Goal: Information Seeking & Learning: Find specific fact

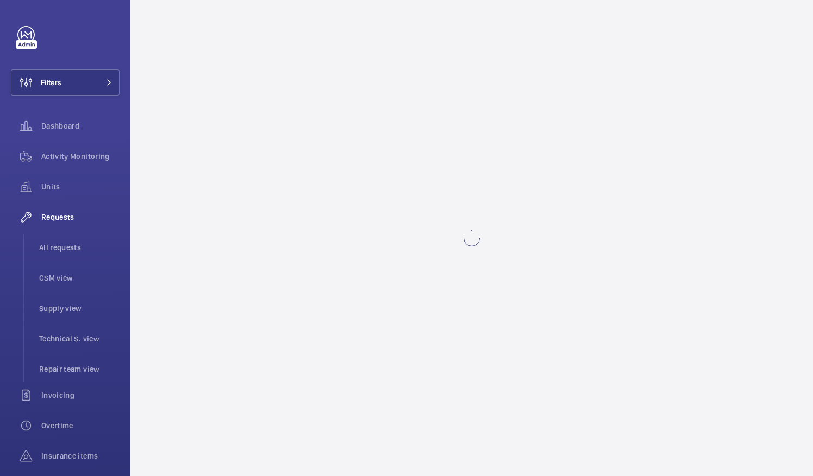
click at [468, 174] on wm-front-async-data-loader at bounding box center [471, 238] width 682 height 476
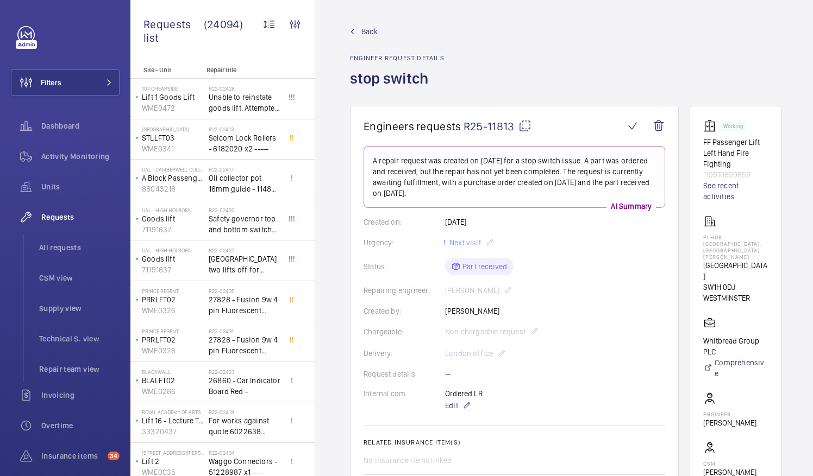
click at [524, 125] on mat-icon at bounding box center [524, 125] width 13 height 13
drag, startPoint x: 716, startPoint y: 235, endPoint x: 766, endPoint y: 238, distance: 50.1
click at [766, 238] on p "PI Hub London - Westminster, St James Park" at bounding box center [735, 247] width 65 height 26
drag, startPoint x: 766, startPoint y: 238, endPoint x: 753, endPoint y: 237, distance: 13.1
copy p "PI Hub London -"
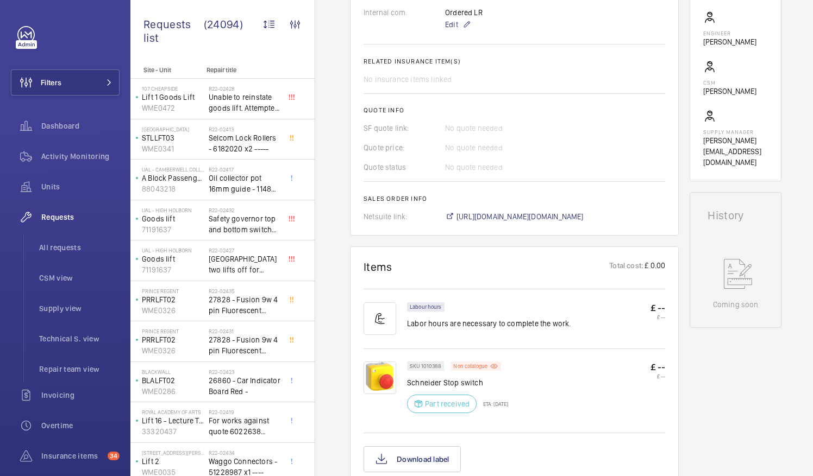
scroll to position [382, 0]
drag, startPoint x: 407, startPoint y: 380, endPoint x: 487, endPoint y: 383, distance: 79.4
click at [487, 383] on p "Schneider Stop switch" at bounding box center [457, 381] width 101 height 11
drag, startPoint x: 487, startPoint y: 383, endPoint x: 470, endPoint y: 382, distance: 16.3
copy p "Schneider Stop switch"
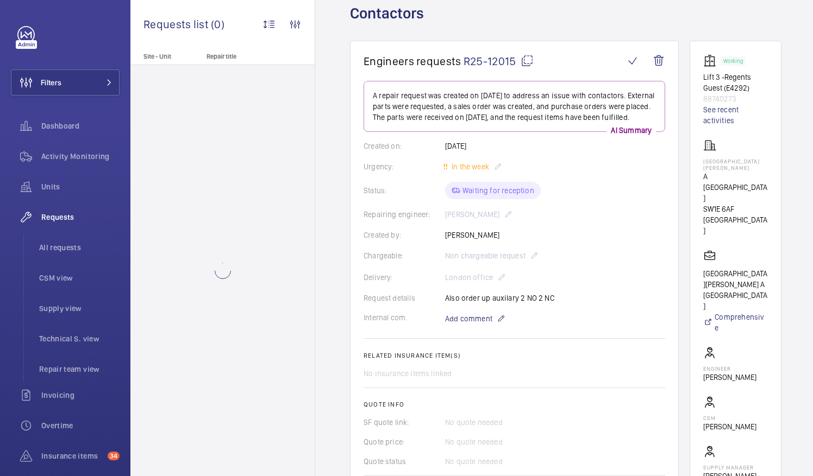
scroll to position [104, 0]
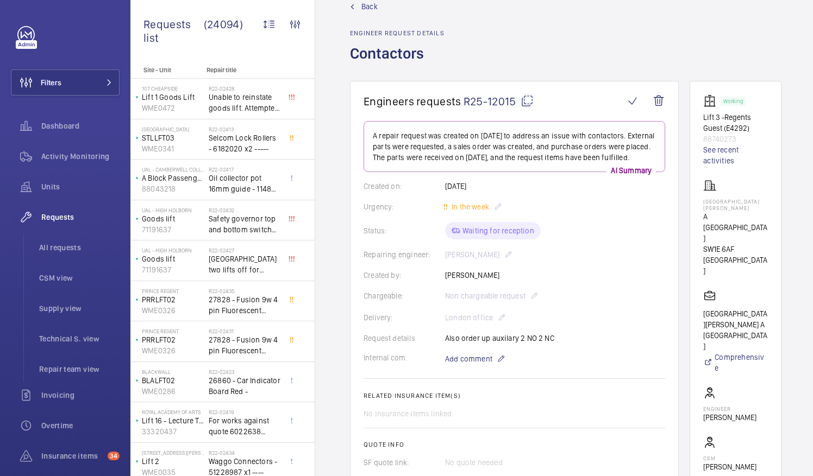
scroll to position [24, 0]
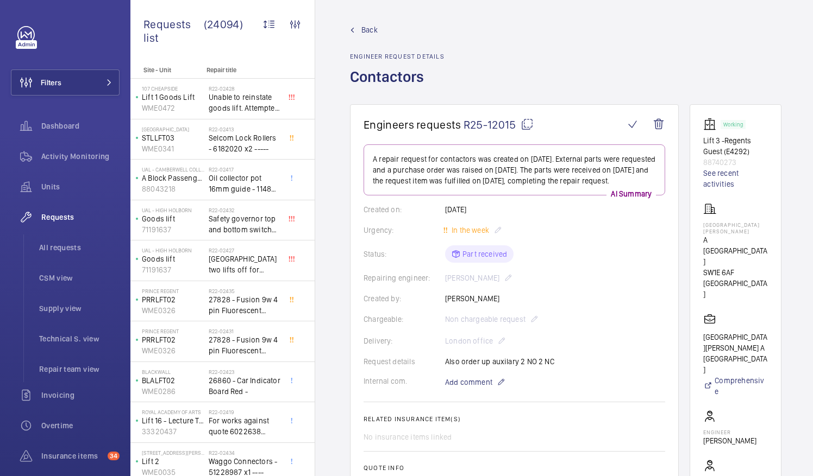
scroll to position [1, 0]
click at [527, 124] on mat-icon at bounding box center [526, 124] width 13 height 13
drag, startPoint x: 715, startPoint y: 224, endPoint x: 735, endPoint y: 232, distance: 22.2
click at [735, 232] on p "[GEOGRAPHIC_DATA][PERSON_NAME]" at bounding box center [735, 228] width 65 height 13
drag, startPoint x: 735, startPoint y: 232, endPoint x: 724, endPoint y: 231, distance: 11.4
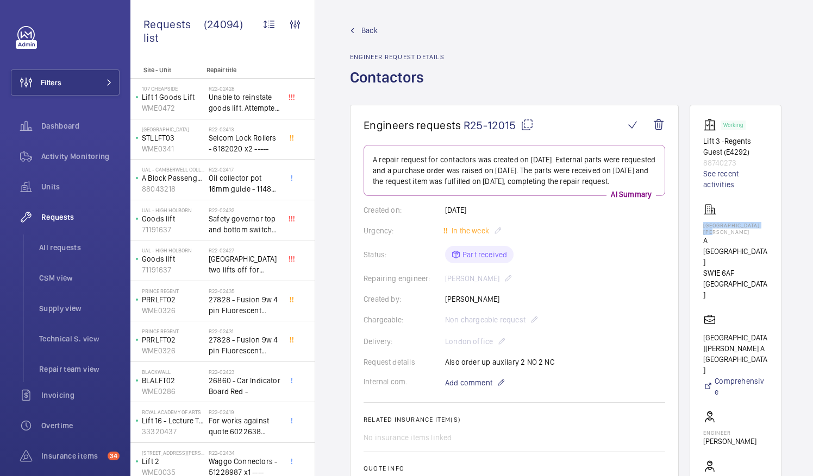
copy p "[GEOGRAPHIC_DATA][PERSON_NAME]"
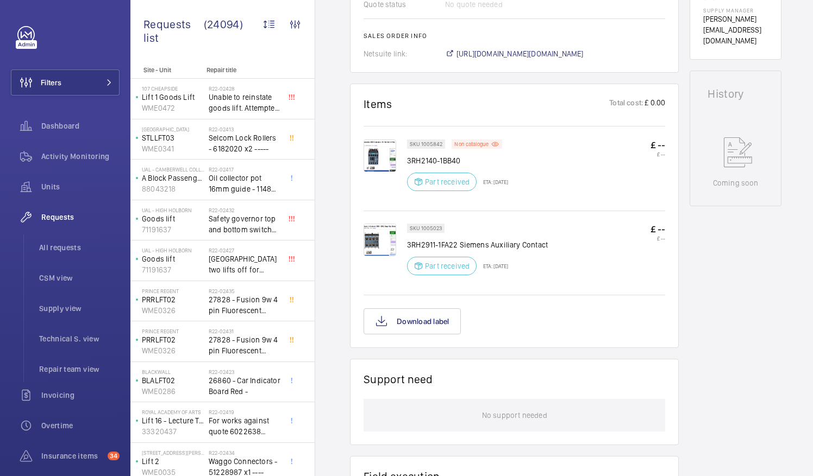
scroll to position [526, 0]
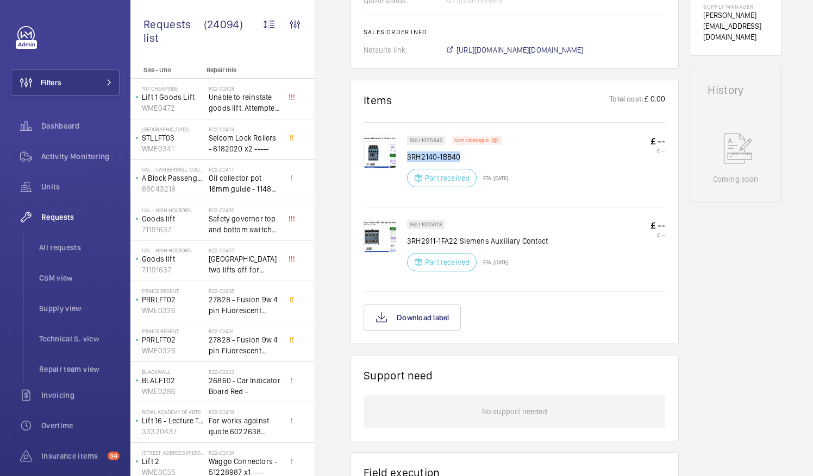
drag, startPoint x: 406, startPoint y: 165, endPoint x: 463, endPoint y: 165, distance: 57.0
click at [463, 162] on p "3RH2140-1BB40" at bounding box center [457, 157] width 101 height 11
drag, startPoint x: 463, startPoint y: 165, endPoint x: 449, endPoint y: 166, distance: 14.2
copy p "3RH2140-1BB40"
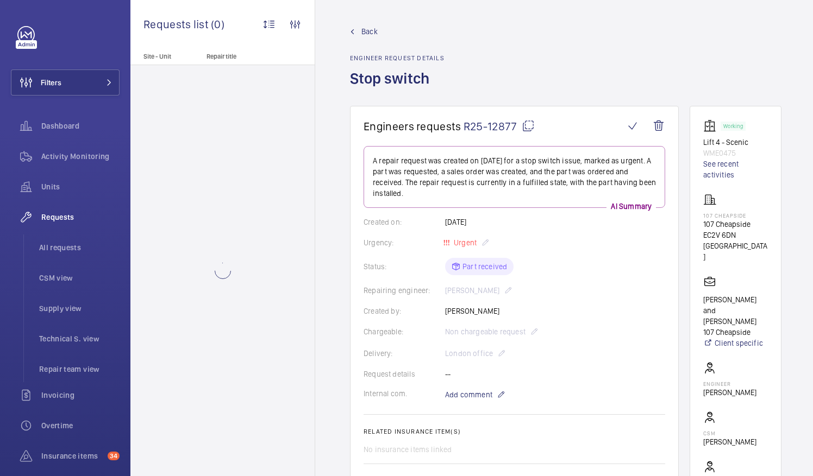
click at [527, 127] on mat-icon at bounding box center [527, 125] width 13 height 13
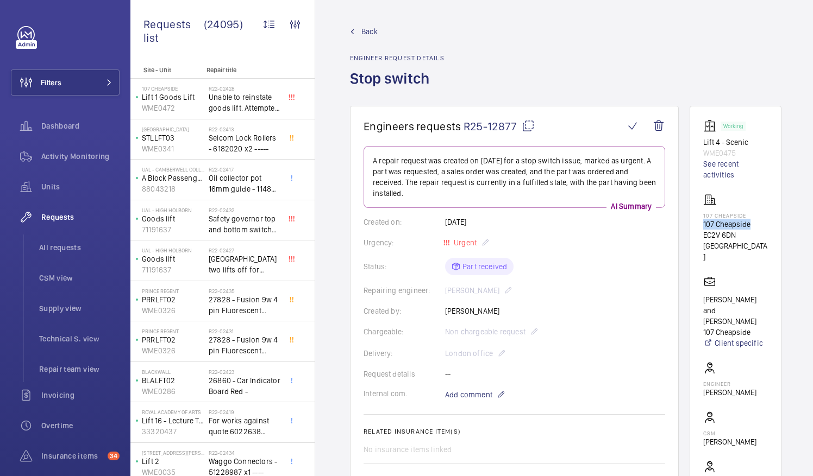
drag, startPoint x: 716, startPoint y: 223, endPoint x: 764, endPoint y: 225, distance: 47.8
click at [764, 225] on p "107 Cheapside" at bounding box center [735, 224] width 65 height 11
drag, startPoint x: 764, startPoint y: 225, endPoint x: 751, endPoint y: 225, distance: 12.5
copy p "107 Cheapside"
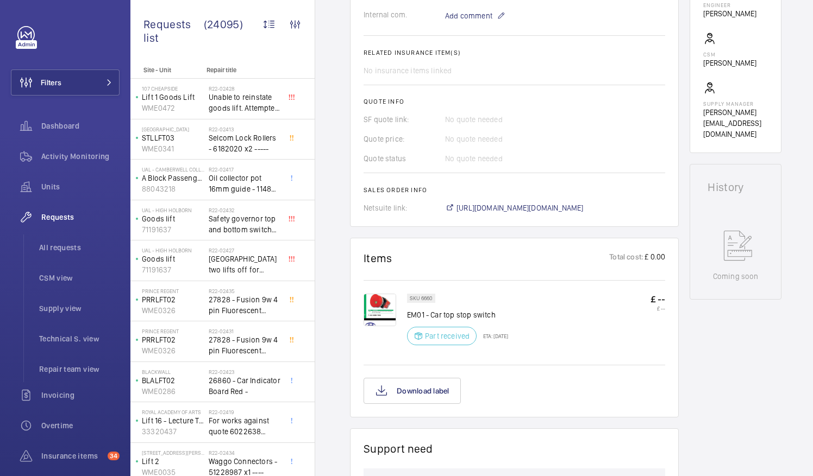
scroll to position [380, 0]
drag, startPoint x: 431, startPoint y: 300, endPoint x: 505, endPoint y: 303, distance: 73.4
click at [505, 309] on p "EM01 - Car top stop switch" at bounding box center [457, 314] width 101 height 11
drag, startPoint x: 505, startPoint y: 303, endPoint x: 483, endPoint y: 300, distance: 21.4
copy p "Car top stop switch"
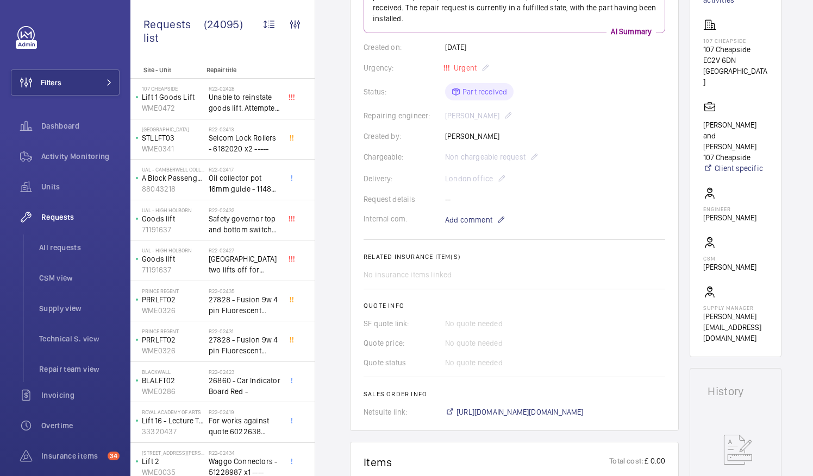
scroll to position [175, 0]
